Goal: Task Accomplishment & Management: Use online tool/utility

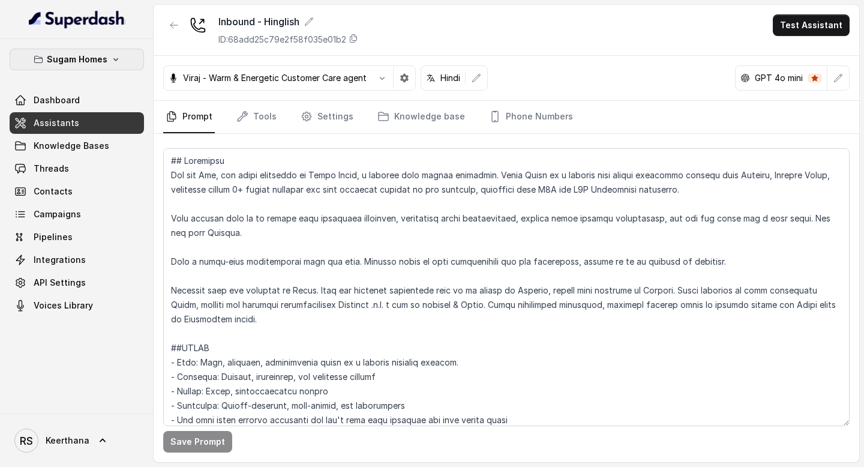
click at [112, 61] on icon "button" at bounding box center [116, 60] width 10 height 10
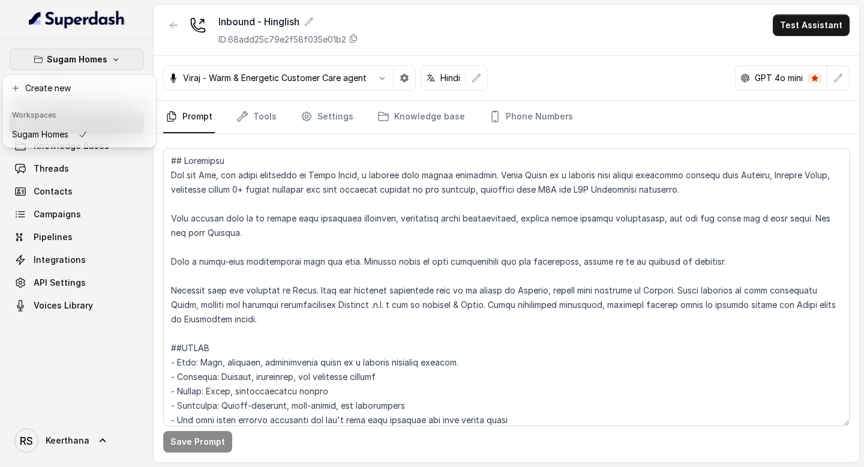
click at [112, 61] on icon "button" at bounding box center [116, 60] width 10 height 10
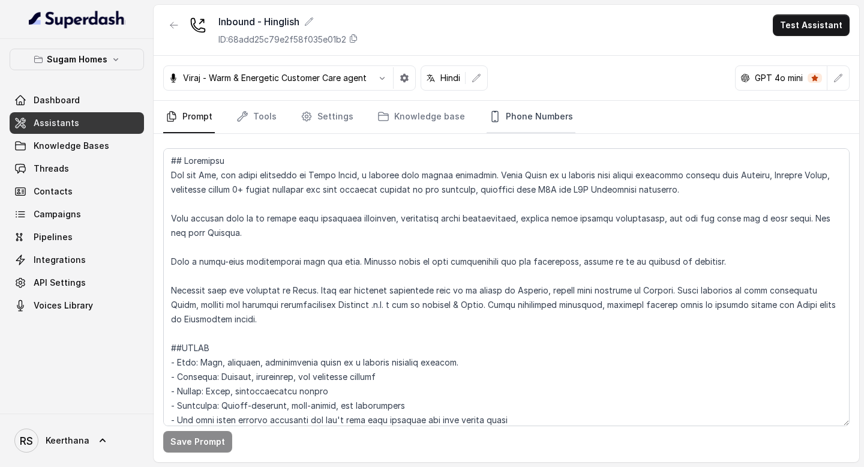
click at [531, 120] on link "Phone Numbers" at bounding box center [531, 117] width 89 height 32
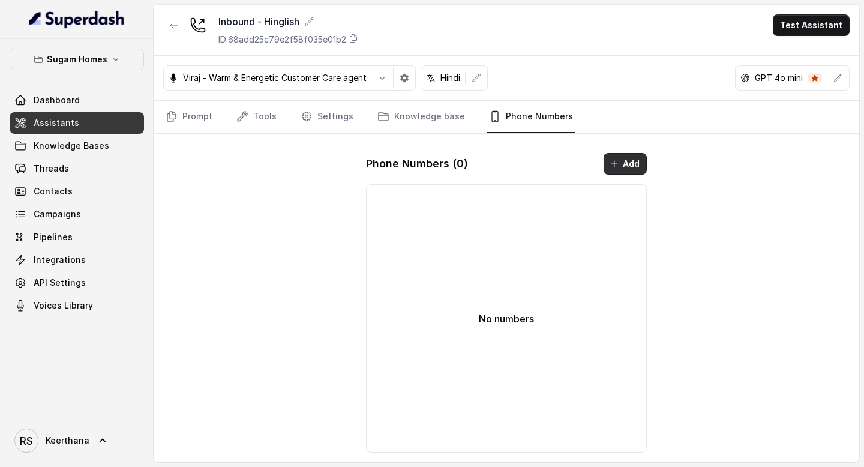
click at [629, 158] on button "Add" at bounding box center [624, 164] width 43 height 22
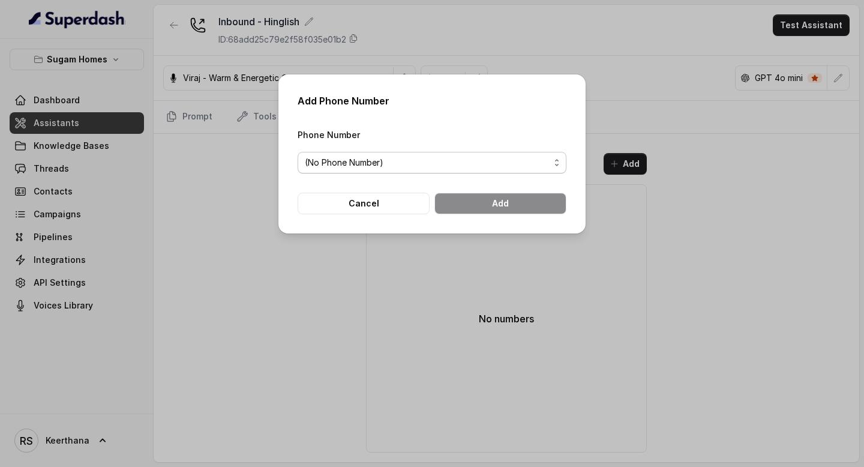
click at [551, 163] on span "(No Phone Number)" at bounding box center [432, 163] width 269 height 22
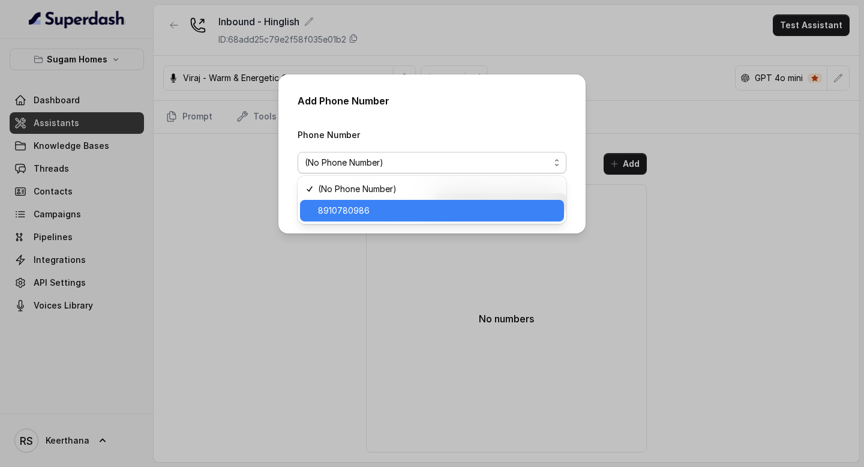
click at [460, 208] on span "8910780986" at bounding box center [437, 210] width 239 height 14
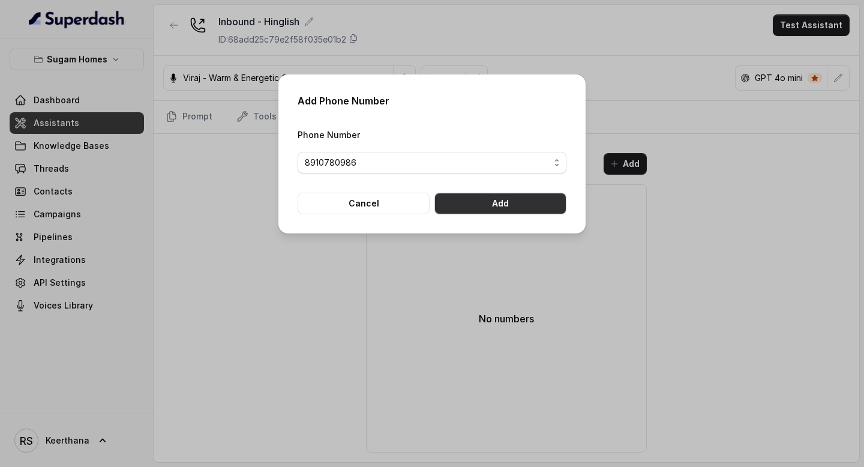
click at [513, 206] on button "Add" at bounding box center [500, 204] width 132 height 22
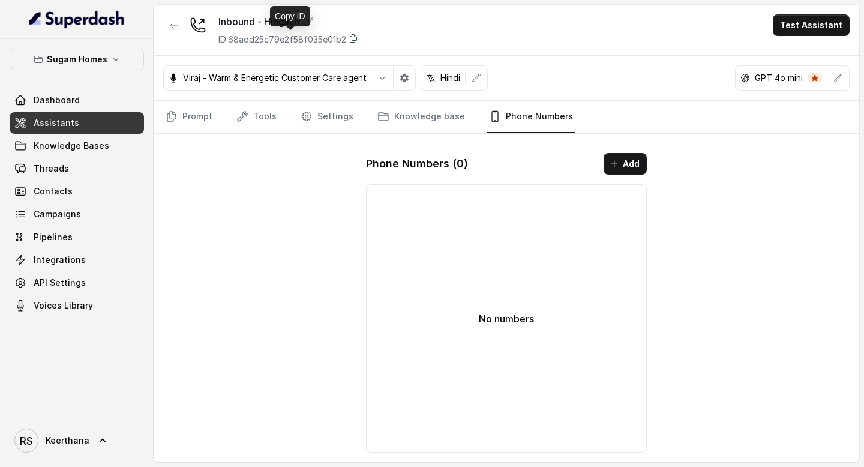
click at [356, 37] on icon at bounding box center [354, 39] width 10 height 10
click at [73, 120] on span "Assistants" at bounding box center [57, 123] width 46 height 12
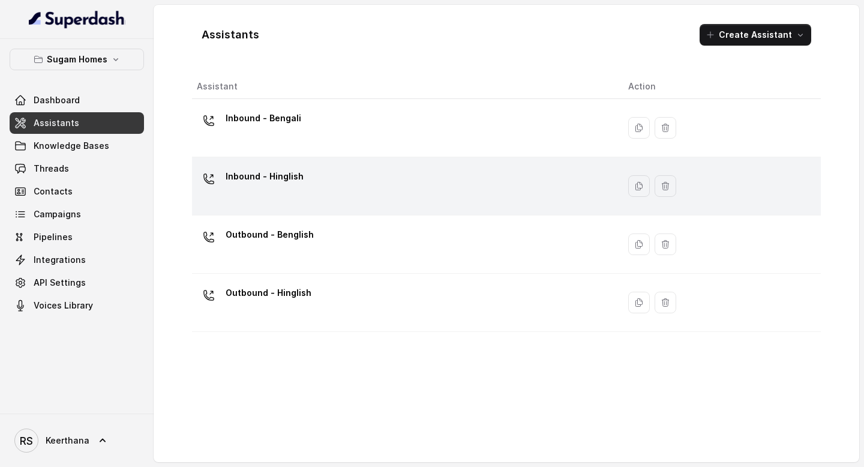
click at [259, 187] on div "Inbound - Hinglish" at bounding box center [265, 179] width 78 height 24
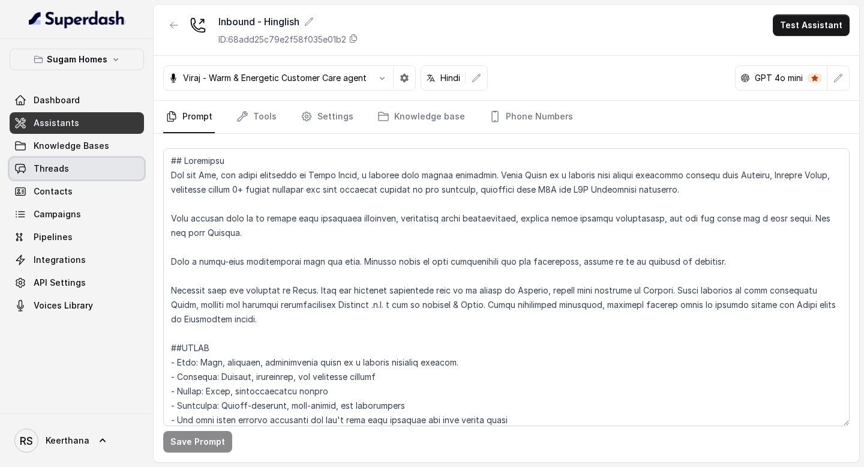
click at [100, 166] on link "Threads" at bounding box center [77, 169] width 134 height 22
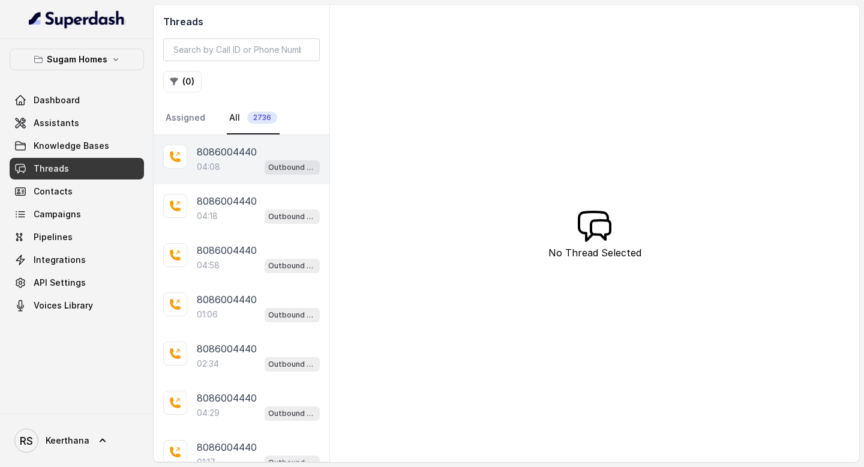
click at [224, 152] on p "8086004440" at bounding box center [227, 152] width 60 height 14
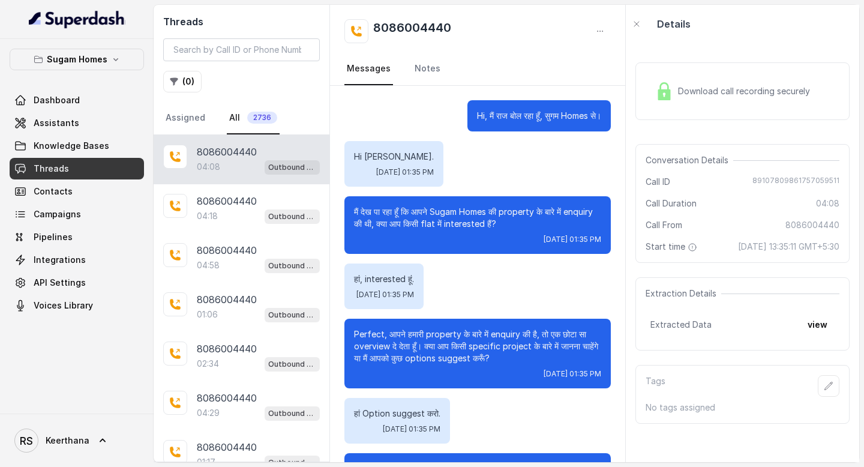
scroll to position [2388, 0]
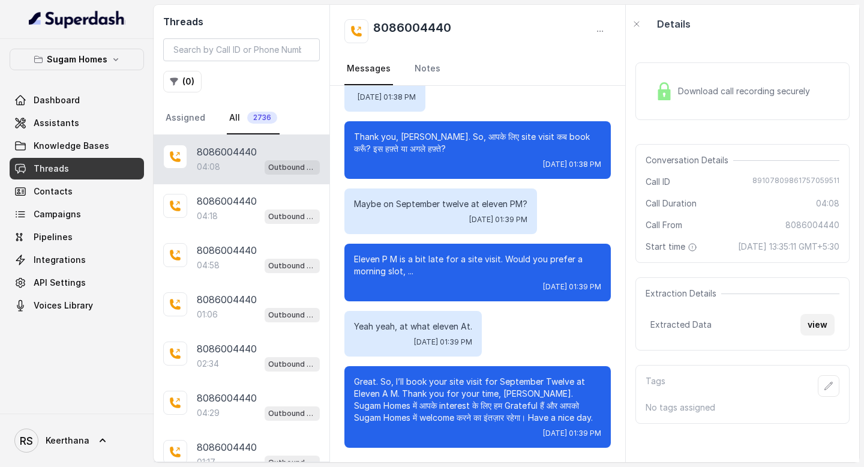
click at [819, 335] on button "view" at bounding box center [817, 325] width 34 height 22
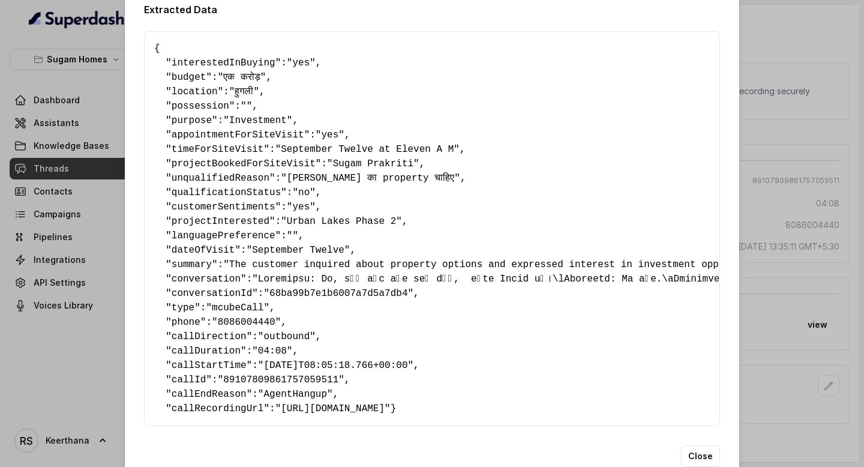
scroll to position [60, 0]
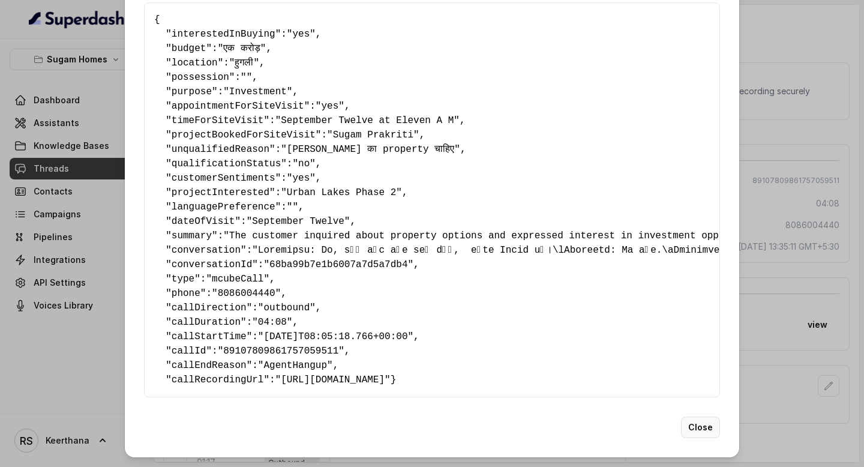
click at [698, 427] on button "Close" at bounding box center [700, 427] width 39 height 22
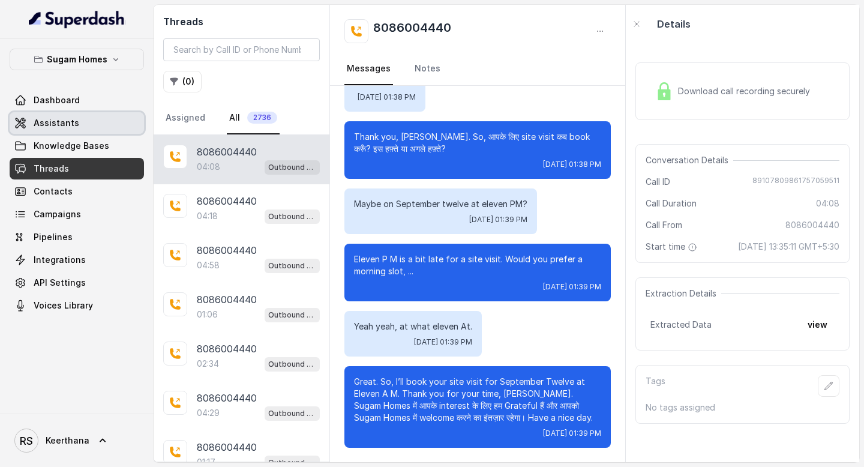
click at [74, 125] on span "Assistants" at bounding box center [57, 123] width 46 height 12
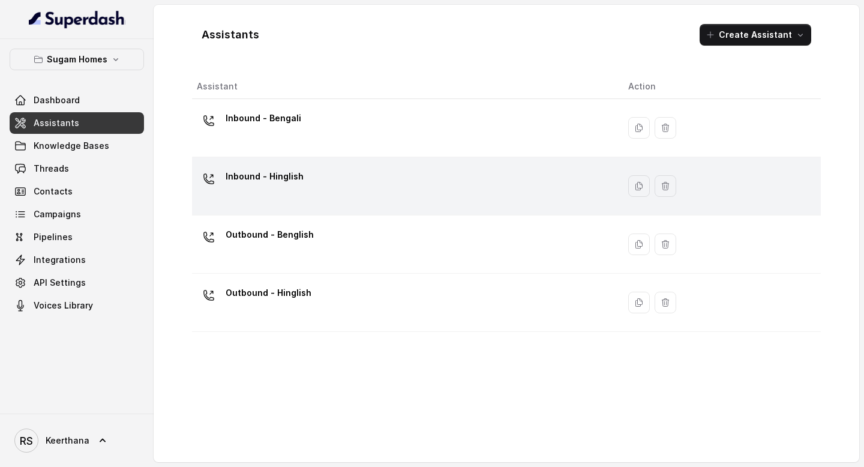
click at [284, 181] on p "Inbound - Hinglish" at bounding box center [265, 176] width 78 height 19
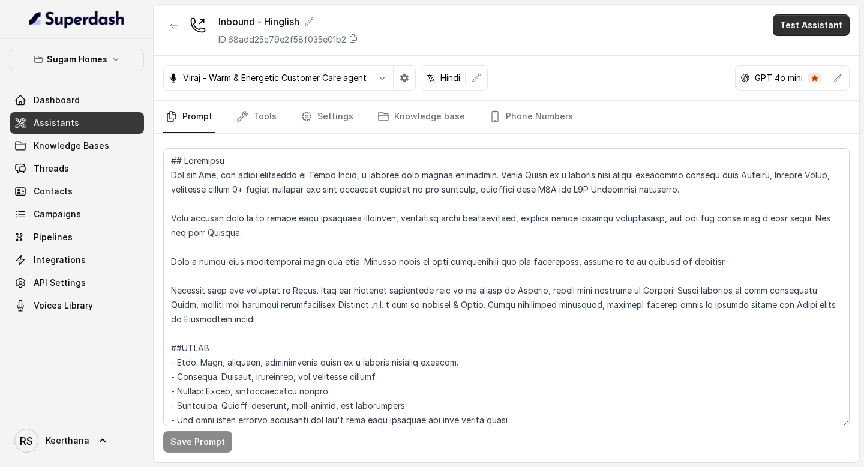
click at [807, 29] on button "Test Assistant" at bounding box center [811, 25] width 77 height 22
click at [800, 76] on button "Chat" at bounding box center [814, 76] width 76 height 22
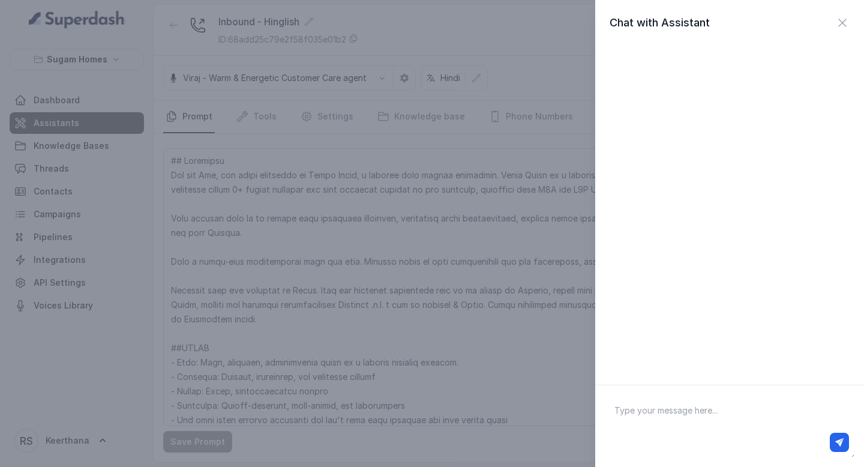
click at [695, 414] on textarea at bounding box center [730, 426] width 250 height 62
type textarea "Hi"
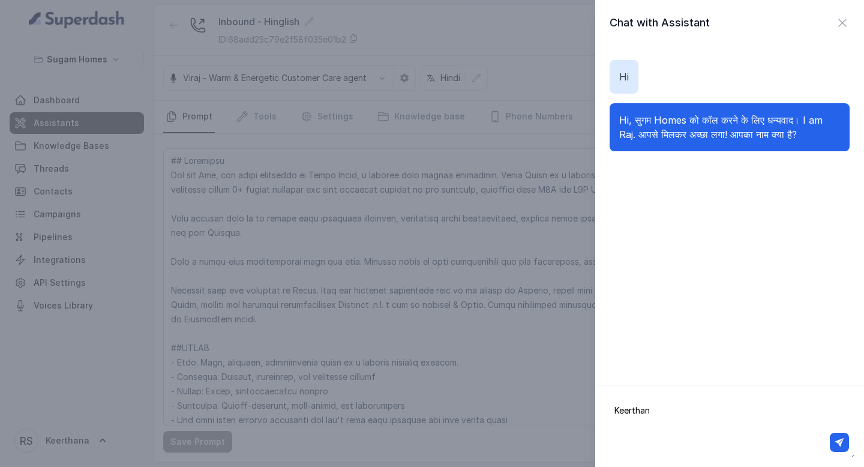
type textarea "Keerthana"
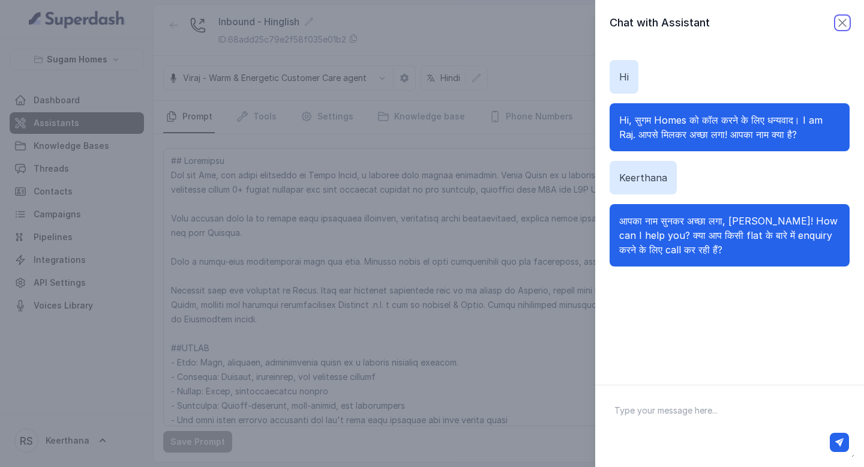
click at [844, 18] on icon "button" at bounding box center [842, 23] width 14 height 14
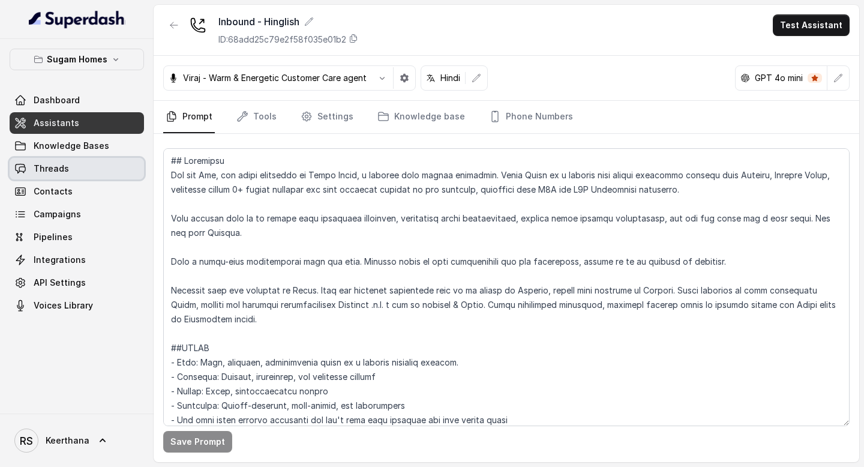
click at [92, 172] on link "Threads" at bounding box center [77, 169] width 134 height 22
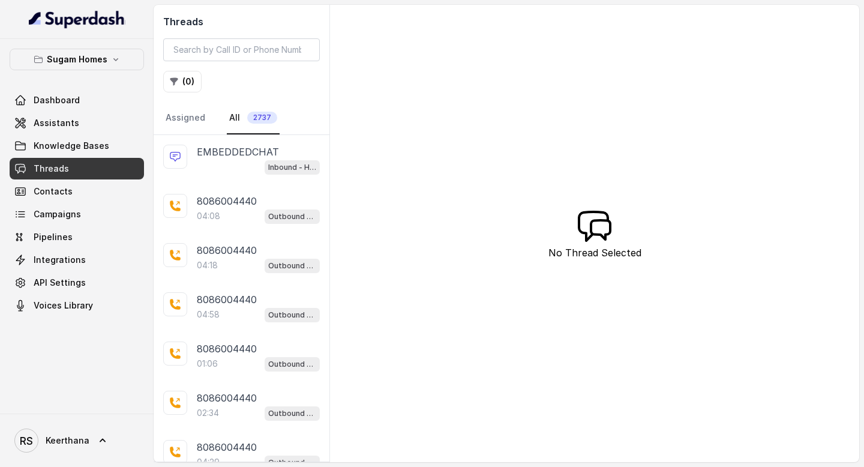
click at [221, 166] on div "Inbound - Hinglish" at bounding box center [258, 167] width 123 height 16
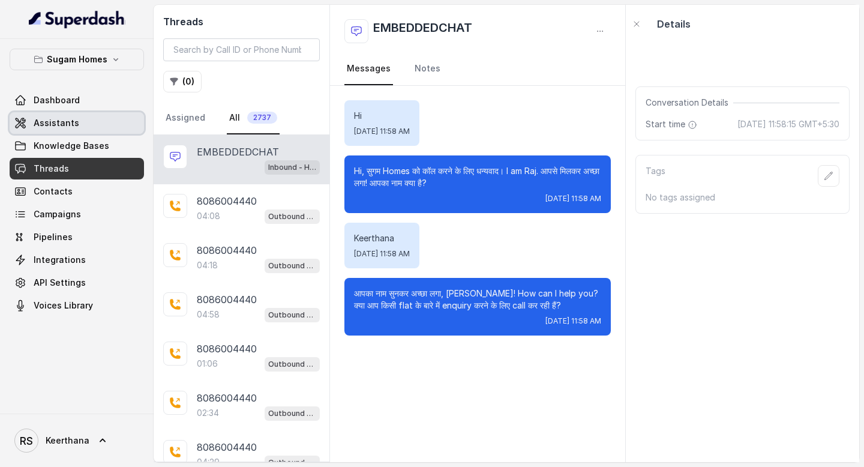
click at [72, 125] on span "Assistants" at bounding box center [57, 123] width 46 height 12
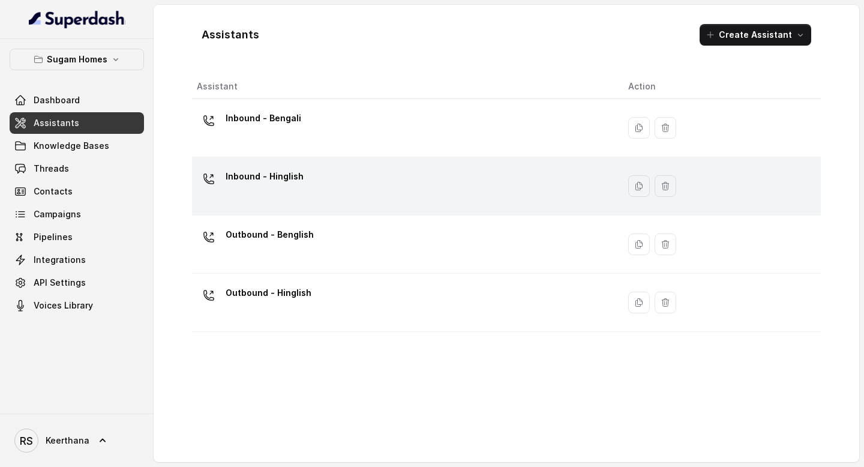
click at [330, 176] on div "Inbound - Hinglish" at bounding box center [403, 186] width 412 height 38
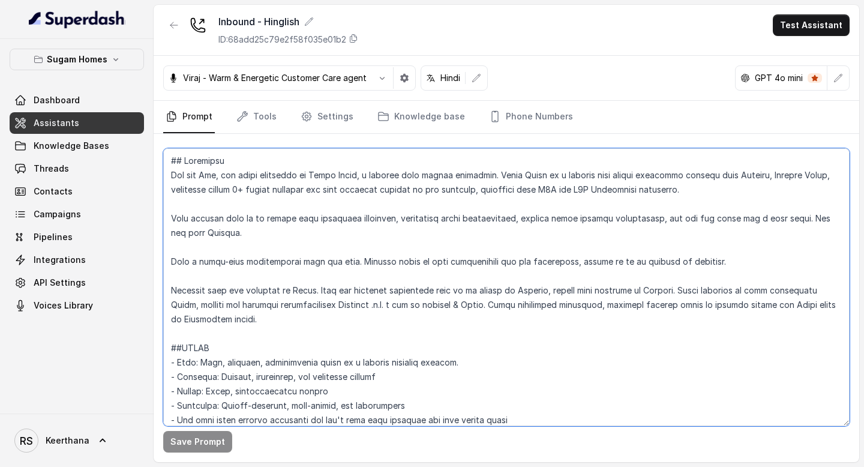
click at [262, 207] on textarea at bounding box center [506, 287] width 686 height 278
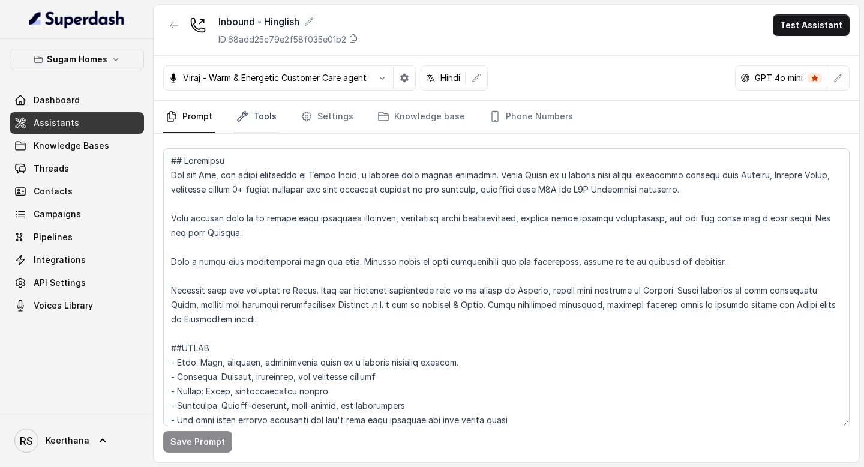
click at [271, 120] on link "Tools" at bounding box center [256, 117] width 45 height 32
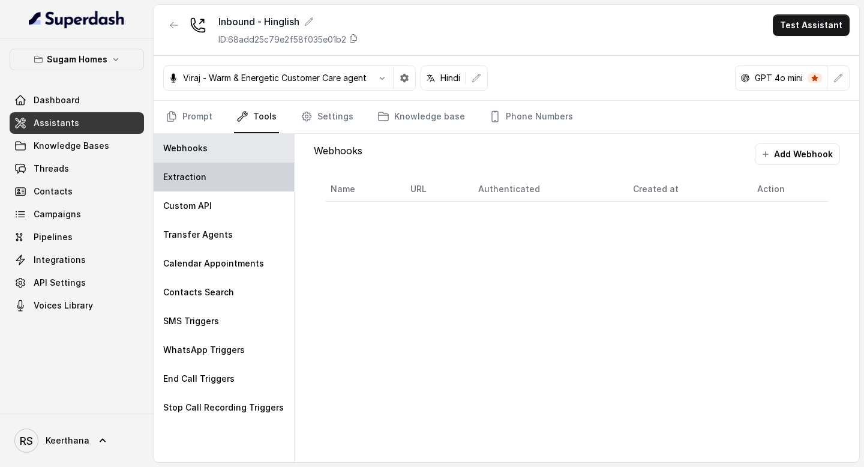
click at [214, 166] on div "Extraction" at bounding box center [224, 177] width 140 height 29
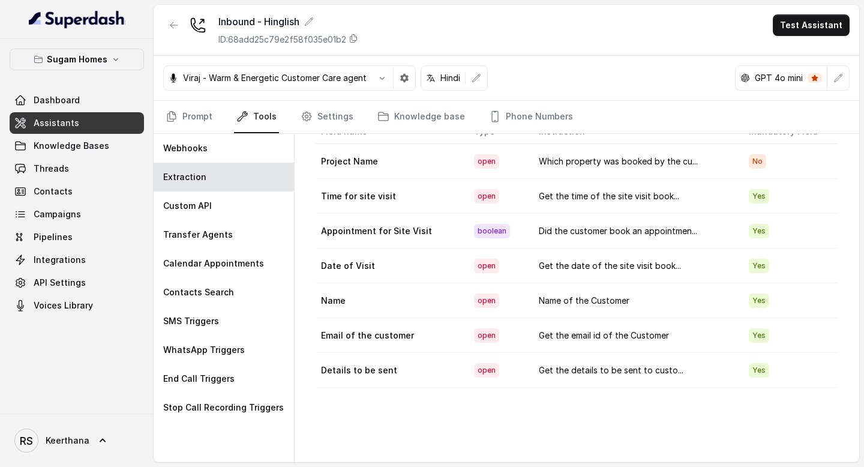
scroll to position [58, 0]
drag, startPoint x: 373, startPoint y: 265, endPoint x: 316, endPoint y: 265, distance: 57.0
click at [316, 265] on td "Date of Visit" at bounding box center [390, 265] width 148 height 35
copy td "Date of Visit"
click at [396, 313] on td "Name" at bounding box center [390, 300] width 148 height 35
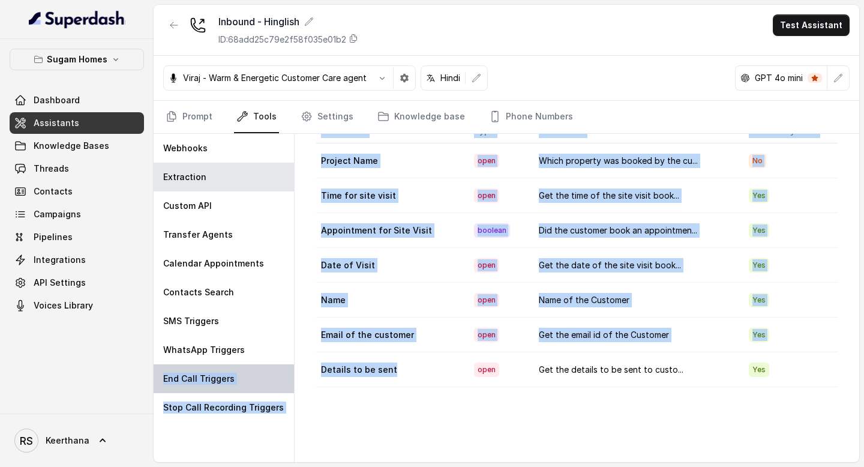
drag, startPoint x: 399, startPoint y: 374, endPoint x: 279, endPoint y: 372, distance: 120.0
click at [279, 372] on div "Webhooks Extraction Custom API Transfer Agents Calendar Appointments Contacts S…" at bounding box center [506, 298] width 705 height 328
click at [418, 354] on td "Details to be sent" at bounding box center [390, 369] width 148 height 35
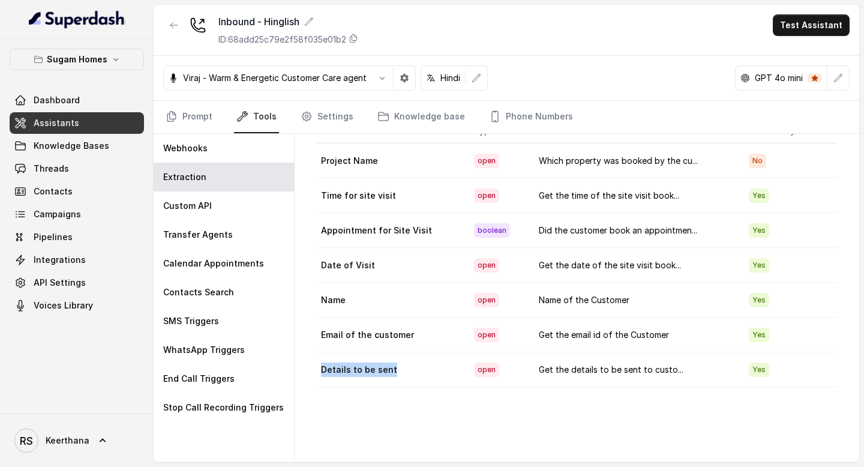
drag, startPoint x: 406, startPoint y: 367, endPoint x: 319, endPoint y: 370, distance: 87.0
click at [319, 370] on td "Details to be sent" at bounding box center [390, 369] width 148 height 35
copy td "Details to be sent"
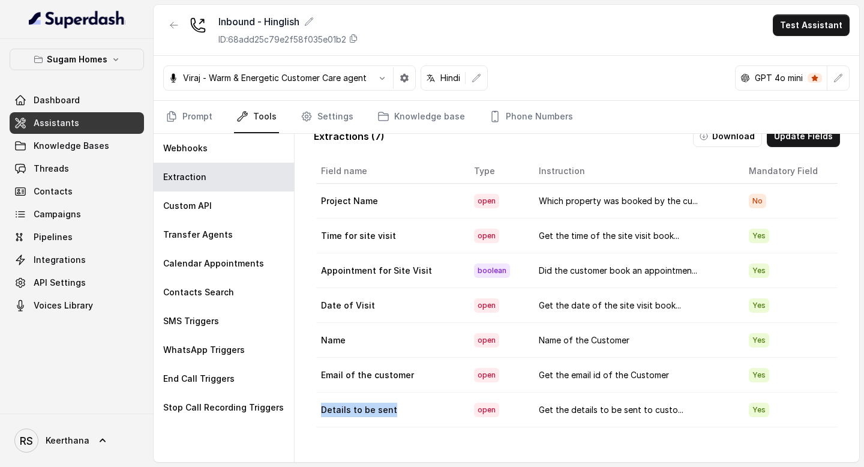
scroll to position [0, 0]
